Goal: Task Accomplishment & Management: Complete application form

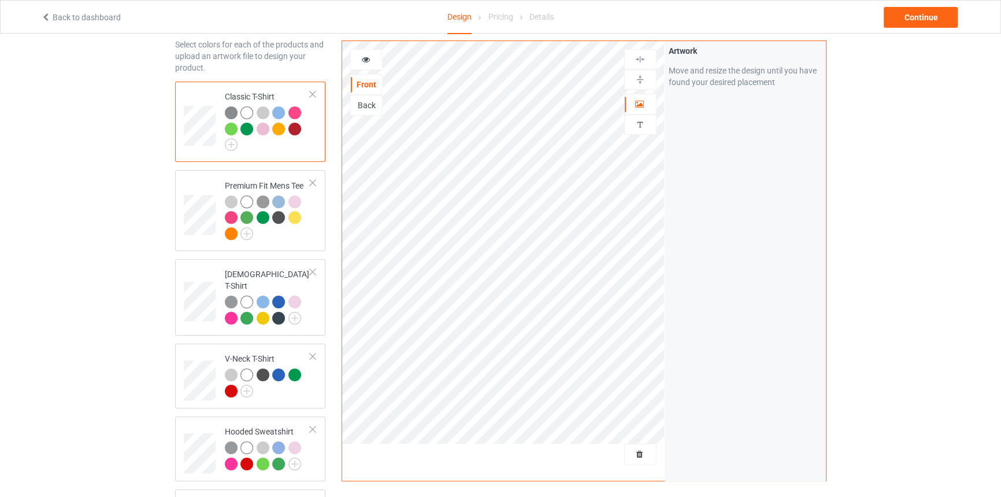
scroll to position [105, 0]
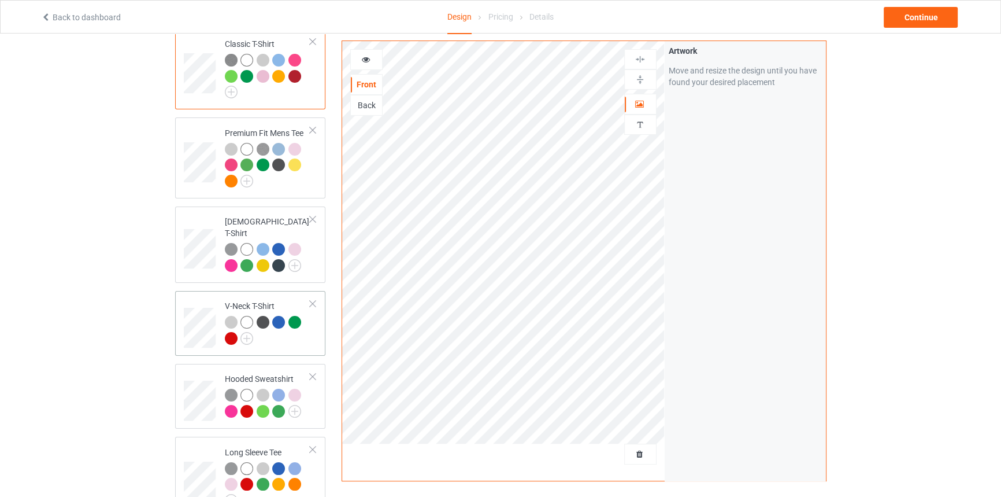
click at [315, 299] on div at bounding box center [313, 303] width 8 height 8
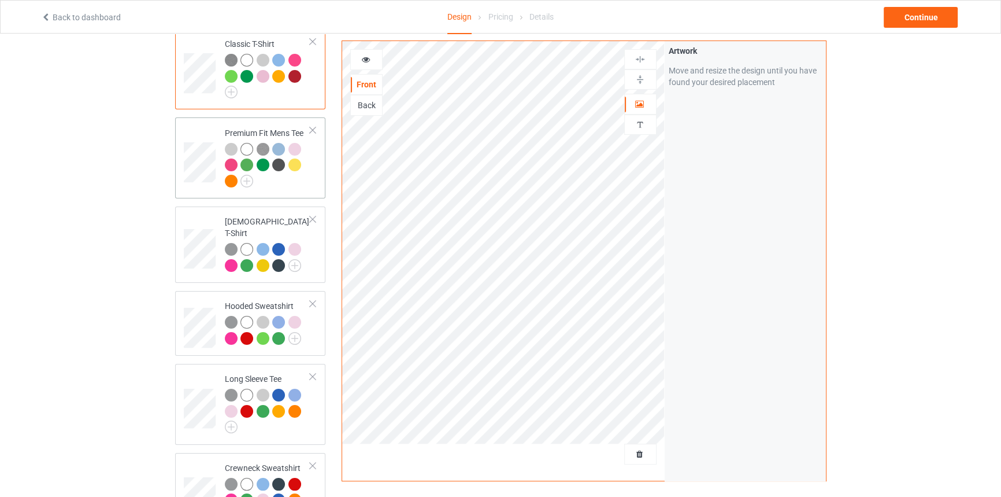
click at [316, 128] on div at bounding box center [313, 130] width 8 height 8
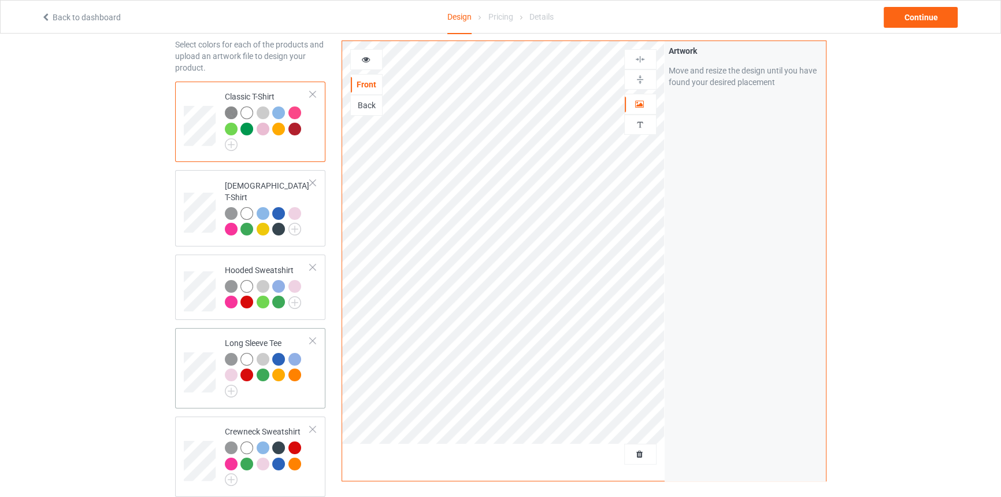
scroll to position [157, 0]
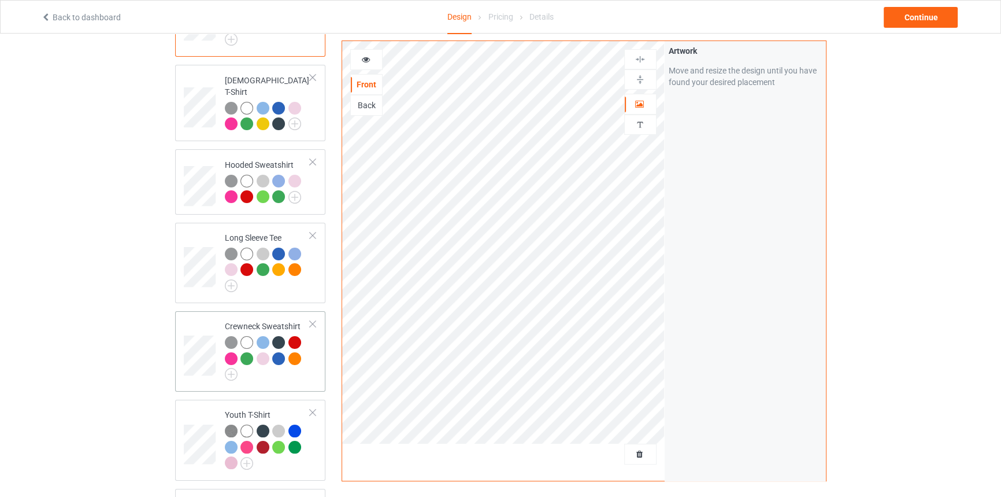
click at [312, 320] on div at bounding box center [313, 324] width 8 height 8
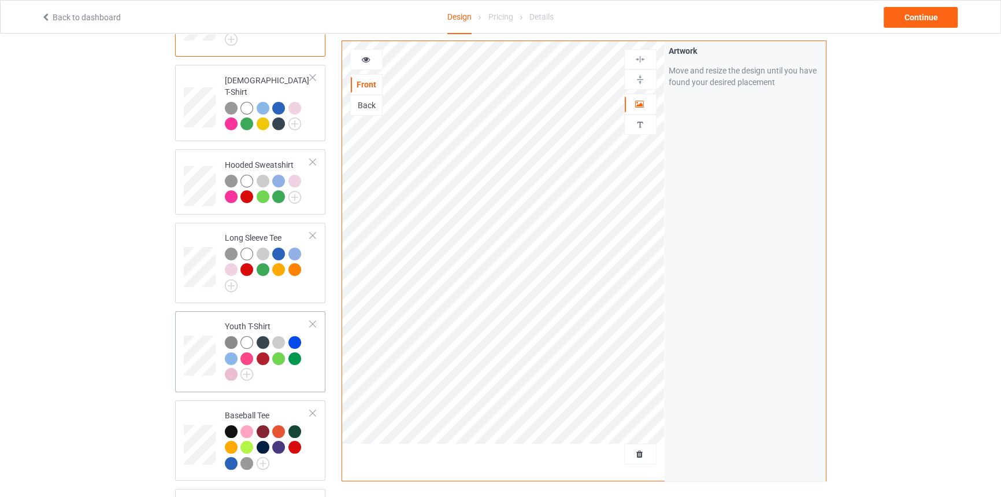
click at [312, 320] on div at bounding box center [313, 324] width 8 height 8
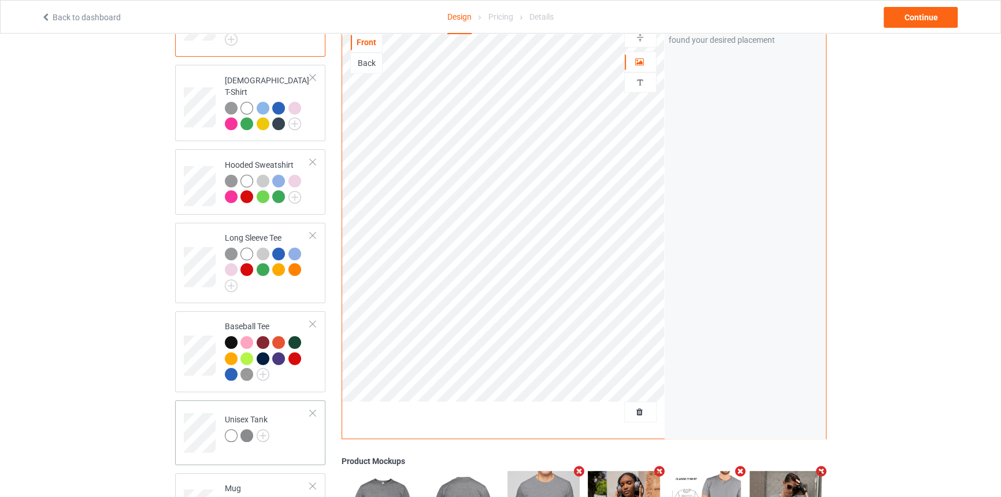
click at [312, 320] on div at bounding box center [313, 324] width 8 height 8
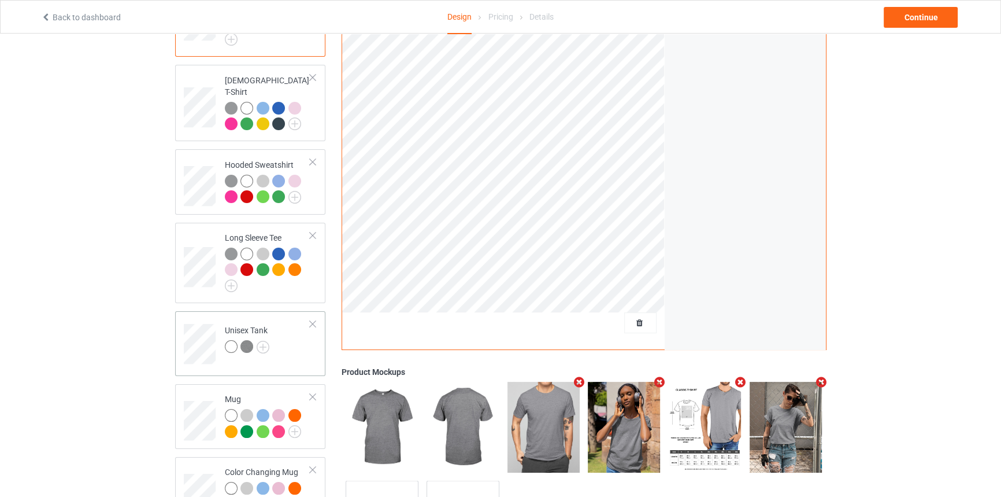
click at [312, 320] on div at bounding box center [313, 324] width 8 height 8
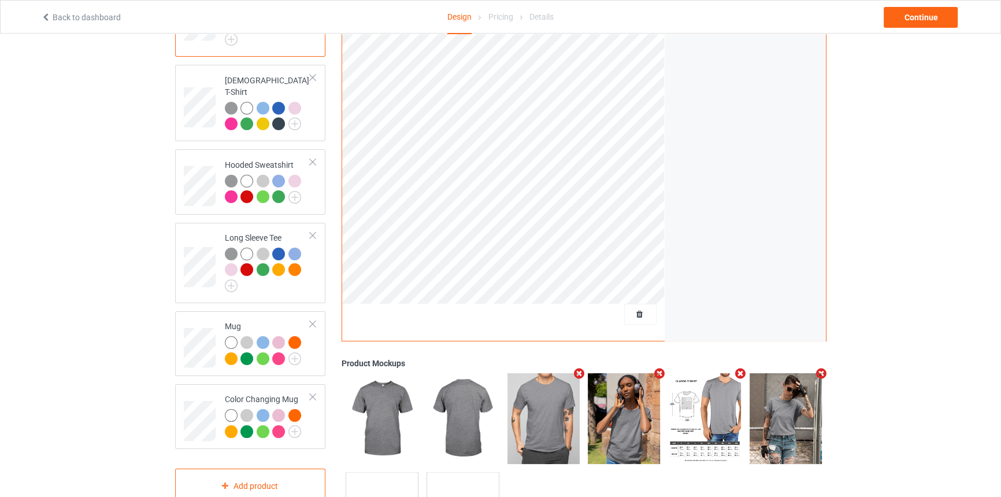
click at [311, 320] on div at bounding box center [313, 324] width 8 height 8
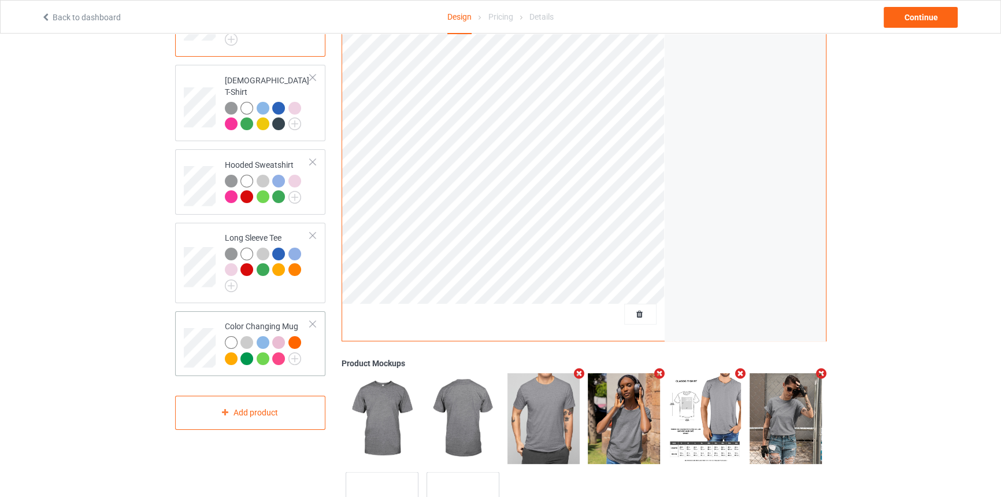
click at [310, 320] on div at bounding box center [313, 324] width 8 height 8
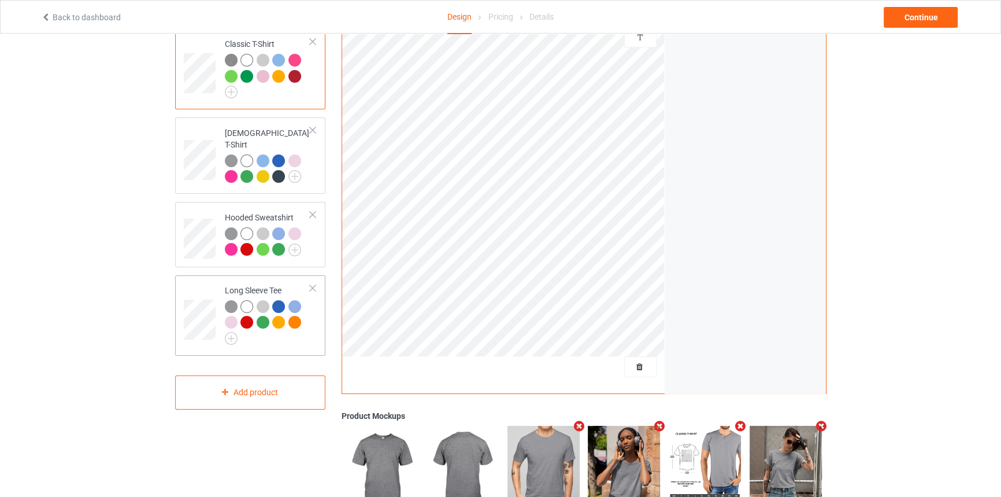
scroll to position [52, 0]
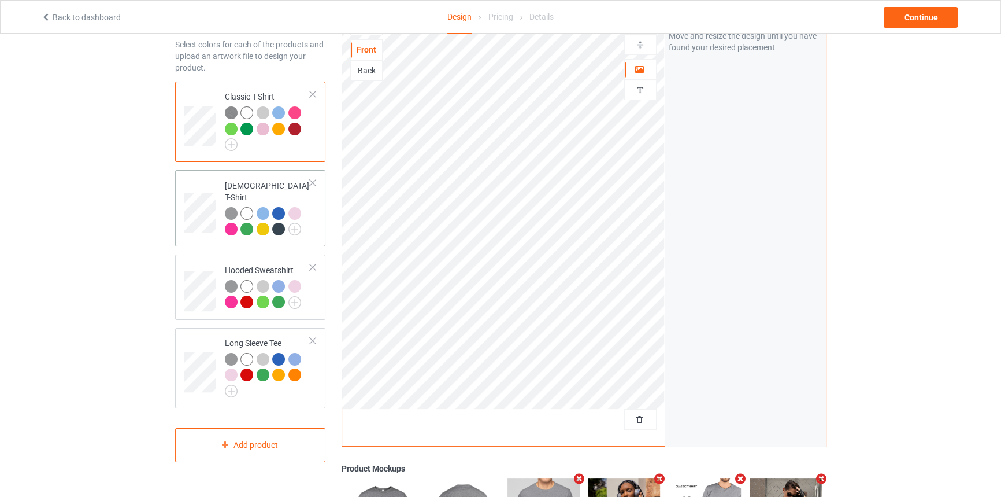
click at [312, 183] on div at bounding box center [313, 183] width 8 height 8
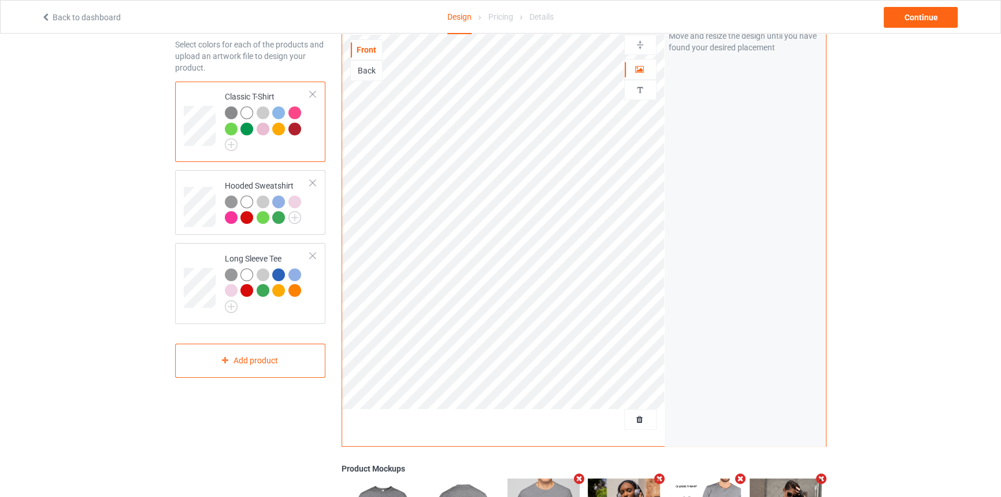
click at [312, 183] on div at bounding box center [313, 183] width 8 height 8
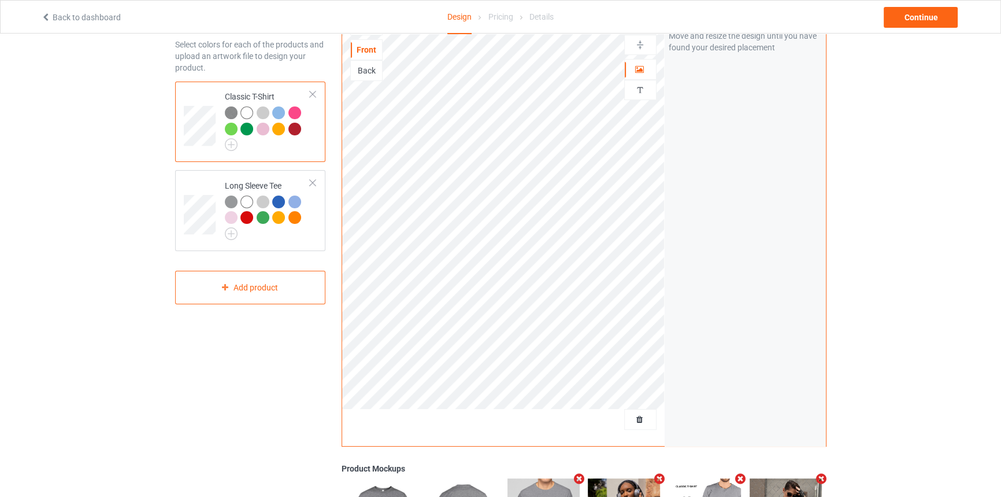
click at [312, 183] on div at bounding box center [313, 183] width 8 height 8
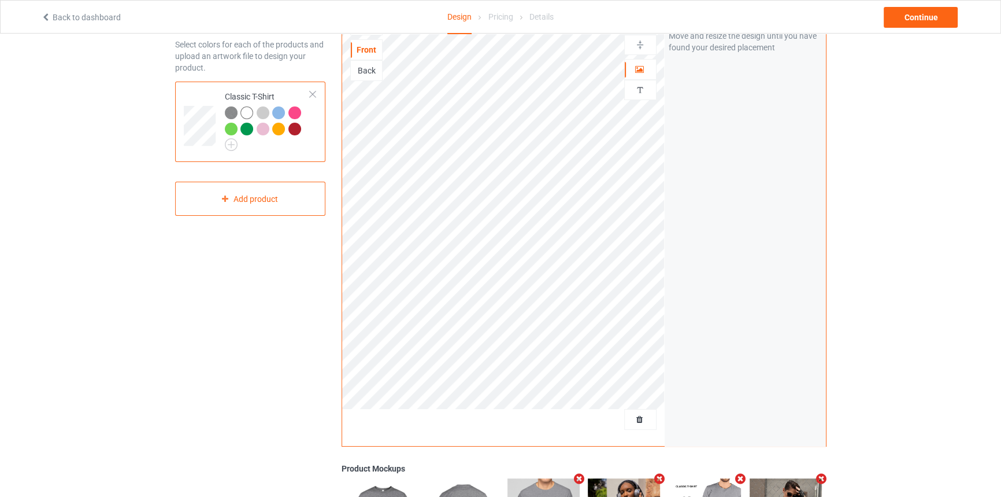
drag, startPoint x: 289, startPoint y: 269, endPoint x: 291, endPoint y: 244, distance: 25.6
click at [289, 268] on div "Design Select colors for each of the products and upload an artwork file to des…" at bounding box center [250, 339] width 167 height 682
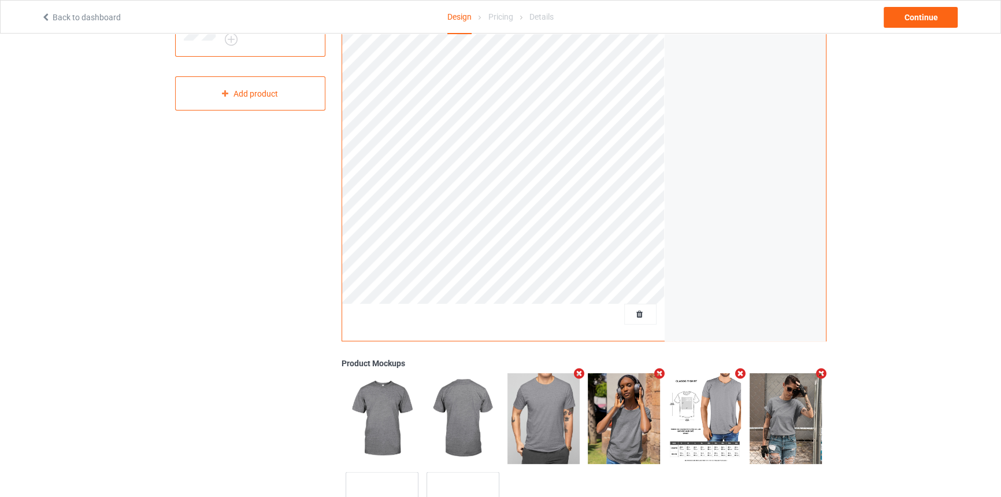
scroll to position [210, 0]
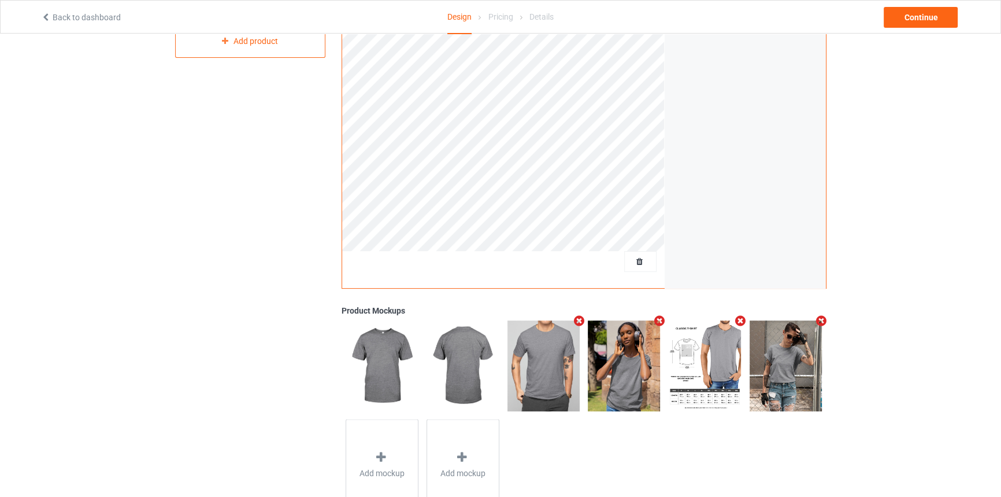
click at [576, 320] on icon "Remove mockup" at bounding box center [579, 321] width 14 height 12
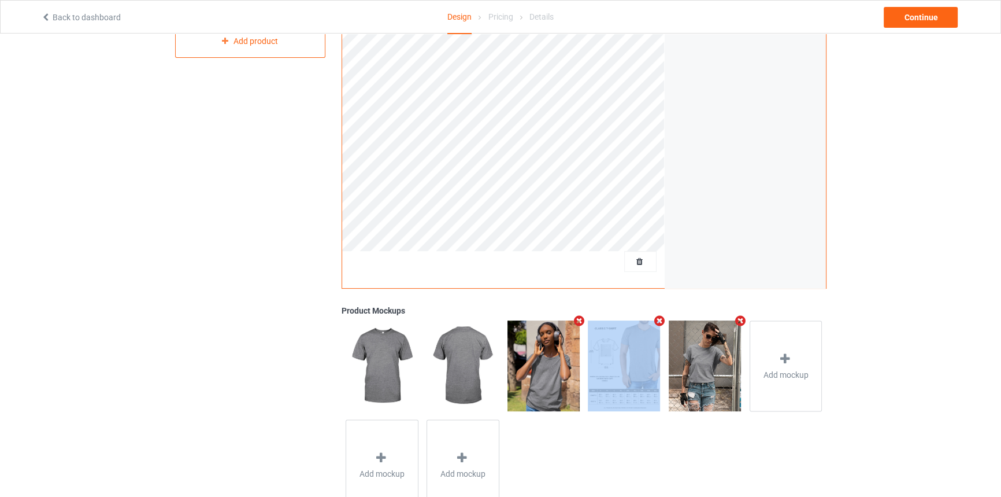
click at [576, 320] on icon "Remove mockup" at bounding box center [579, 321] width 14 height 12
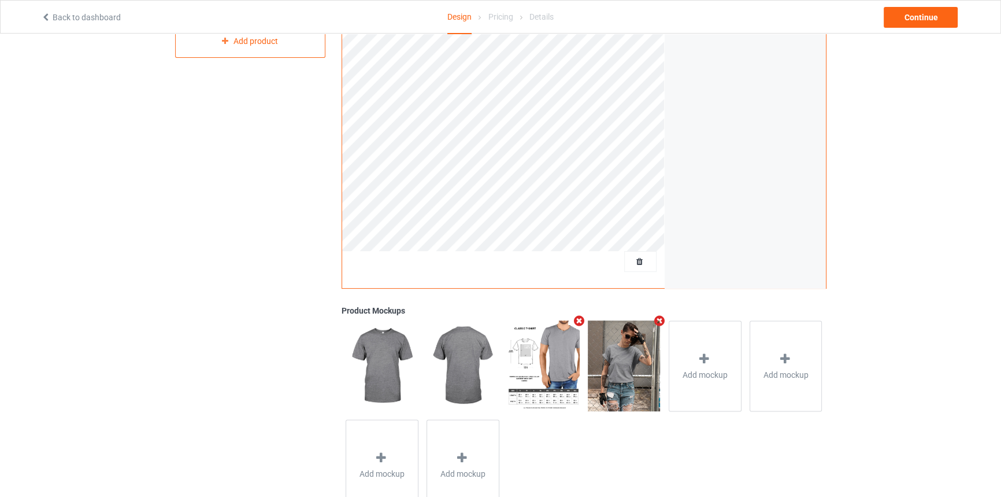
click at [579, 321] on icon "Remove mockup" at bounding box center [579, 321] width 14 height 12
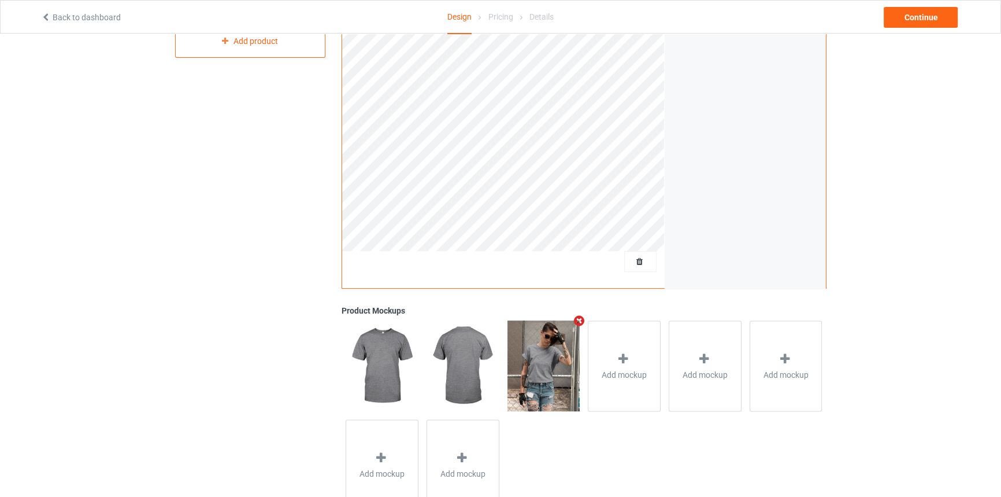
click at [579, 321] on icon "Remove mockup" at bounding box center [579, 321] width 14 height 12
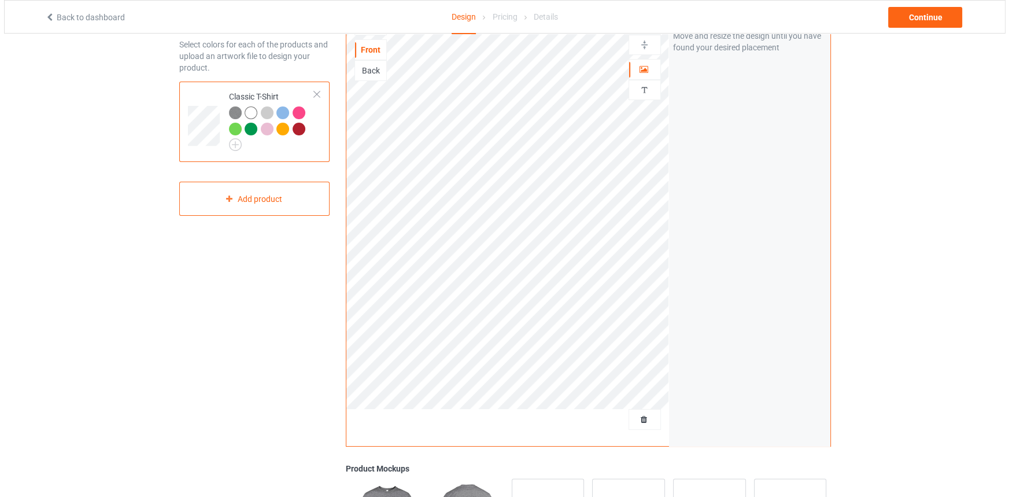
scroll to position [0, 0]
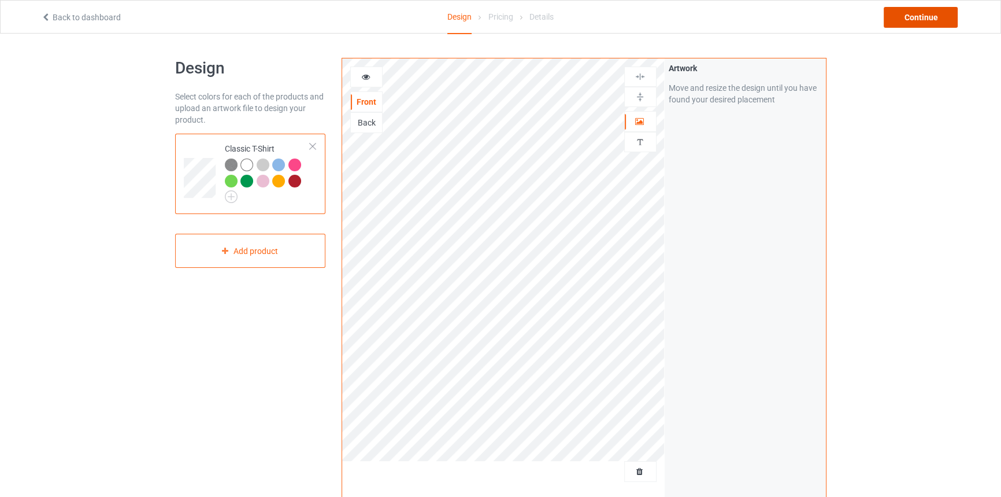
click at [924, 24] on div "Continue" at bounding box center [921, 17] width 74 height 21
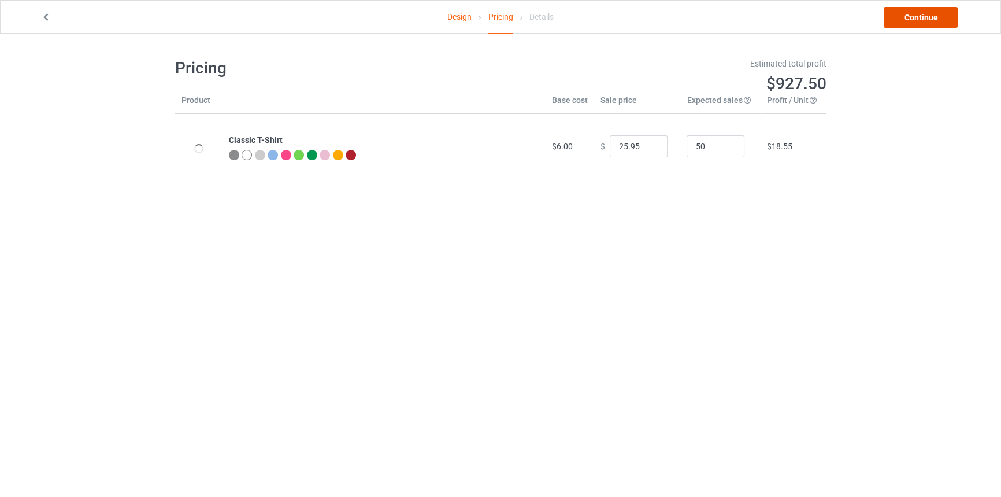
click at [916, 24] on link "Continue" at bounding box center [921, 17] width 74 height 21
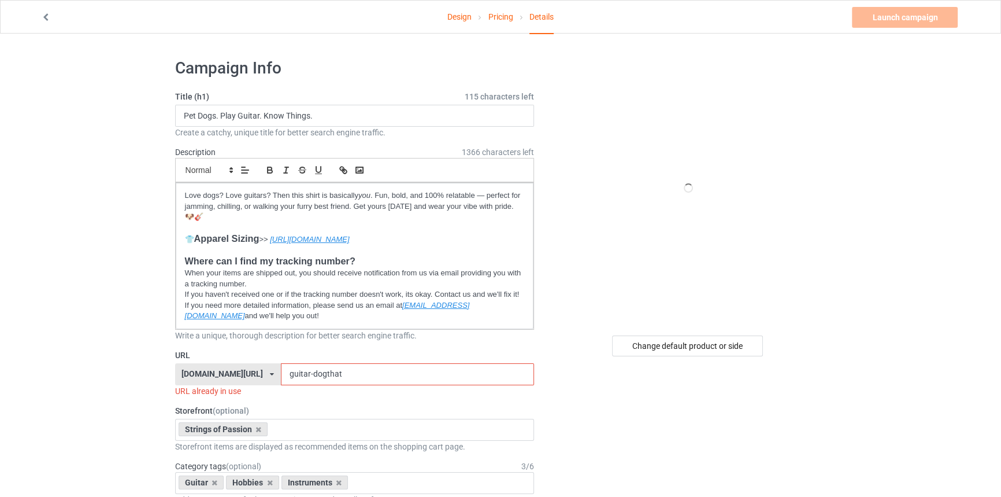
drag, startPoint x: 365, startPoint y: 368, endPoint x: 372, endPoint y: 367, distance: 7.5
click at [364, 368] on input "guitar-dogthat" at bounding box center [407, 374] width 253 height 22
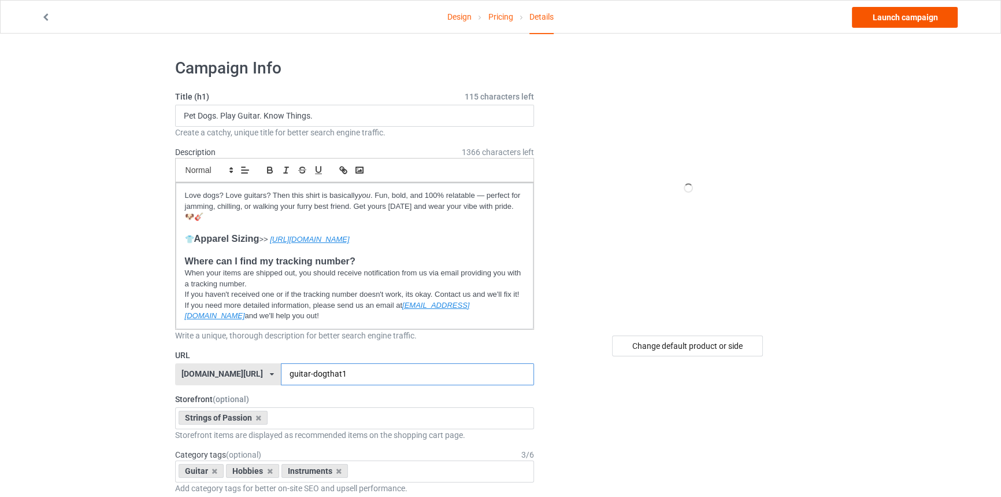
type input "guitar-dogthat1"
click at [892, 17] on link "Launch campaign" at bounding box center [905, 17] width 106 height 21
